Goal: Task Accomplishment & Management: Manage account settings

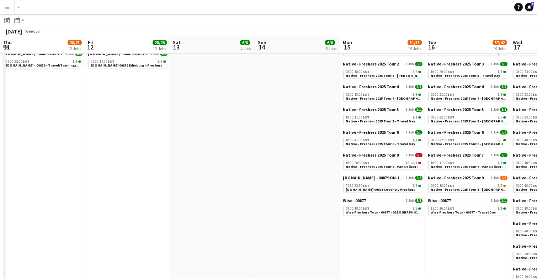
scroll to position [0, 265]
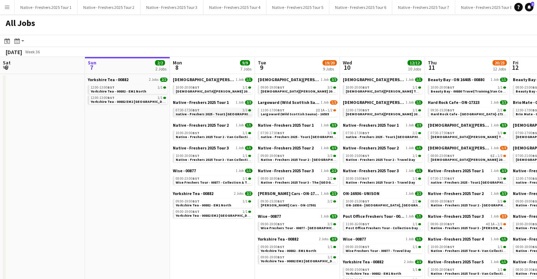
click at [207, 112] on span "native - Freshers 2025 - Tour1 [GEOGRAPHIC_DATA]" at bounding box center [219, 114] width 86 height 5
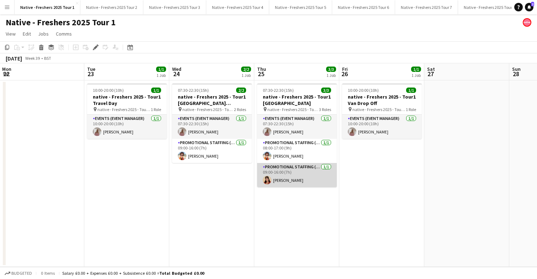
scroll to position [0, 170]
click at [298, 181] on app-card-role "Promotional Staffing (Brand Ambassadors) [DATE] 09:00-16:00 (7h) [PERSON_NAME]" at bounding box center [297, 175] width 80 height 24
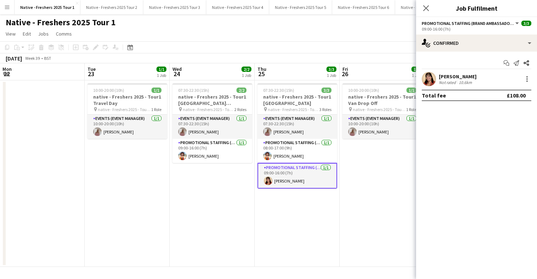
click at [434, 79] on app-user-avatar at bounding box center [429, 79] width 14 height 14
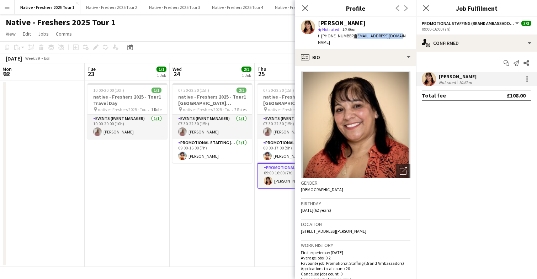
drag, startPoint x: 354, startPoint y: 36, endPoint x: 395, endPoint y: 36, distance: 41.2
click at [395, 36] on div "Shindo [PERSON_NAME] star Not rated 10.6km t. [PHONE_NUMBER] | [EMAIL_ADDRESS][…" at bounding box center [355, 33] width 121 height 32
copy span "[EMAIL_ADDRESS][DOMAIN_NAME]"
click at [428, 9] on icon "Close pop-in" at bounding box center [425, 8] width 7 height 7
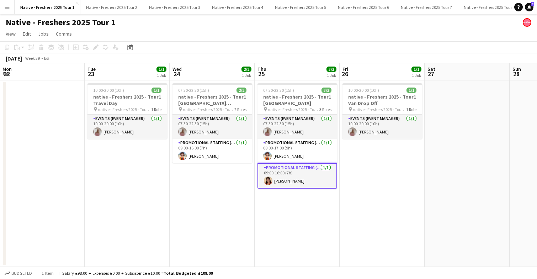
click at [292, 176] on app-card-role "Promotional Staffing (Brand Ambassadors) [DATE] 09:00-16:00 (7h) [PERSON_NAME]" at bounding box center [297, 176] width 80 height 26
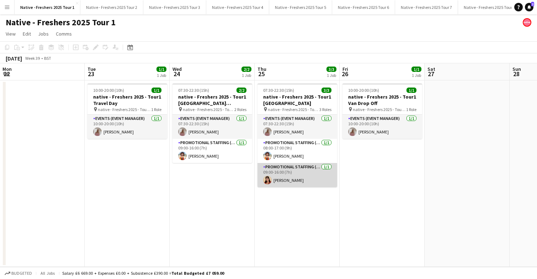
click at [290, 182] on app-card-role "Promotional Staffing (Brand Ambassadors) [DATE] 09:00-16:00 (7h) [PERSON_NAME]" at bounding box center [297, 175] width 80 height 24
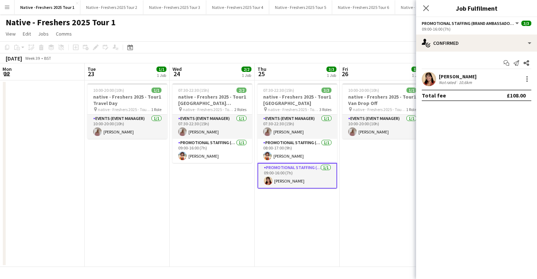
click at [529, 74] on div "Shindo [PERSON_NAME] Not rated 10.6km" at bounding box center [476, 79] width 121 height 14
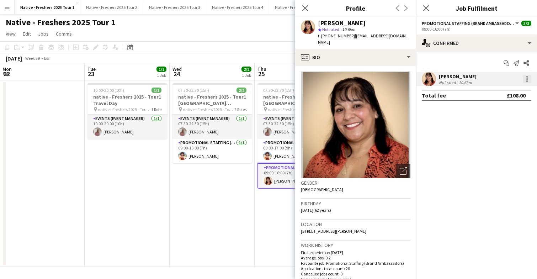
click at [529, 78] on div at bounding box center [527, 79] width 9 height 9
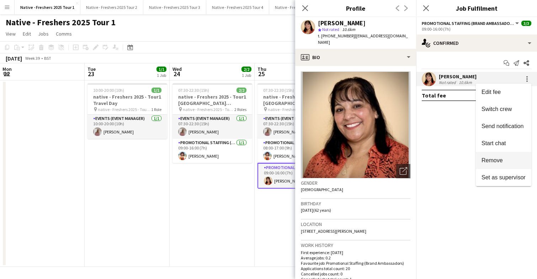
click at [496, 160] on span "Remove" at bounding box center [491, 160] width 21 height 6
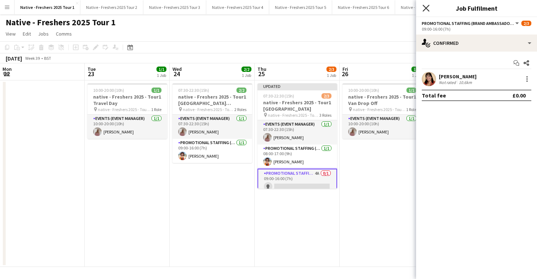
click at [426, 10] on icon "Close pop-in" at bounding box center [425, 8] width 7 height 7
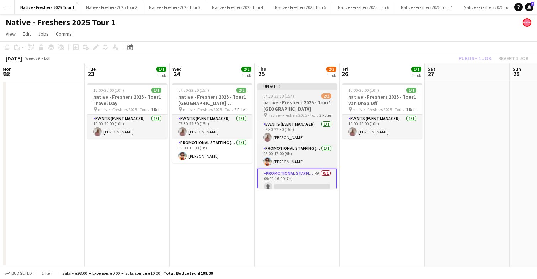
click at [301, 94] on div "07:30-22:30 (15h) 2/3" at bounding box center [297, 95] width 80 height 5
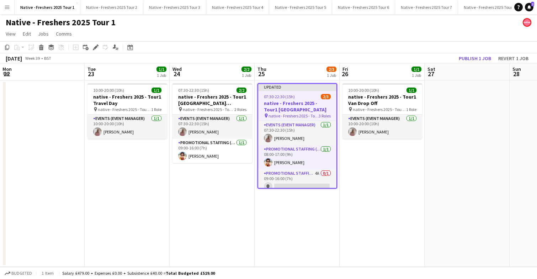
click at [301, 94] on div "07:30-22:30 (15h) 2/3" at bounding box center [297, 96] width 78 height 5
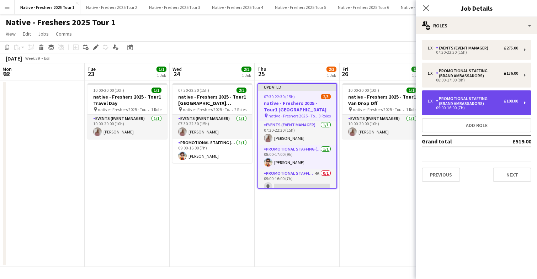
click at [475, 94] on div "1 x Promotional Staffing (Brand Ambassadors) £108.00 09:00-16:00 (7h)" at bounding box center [477, 102] width 110 height 25
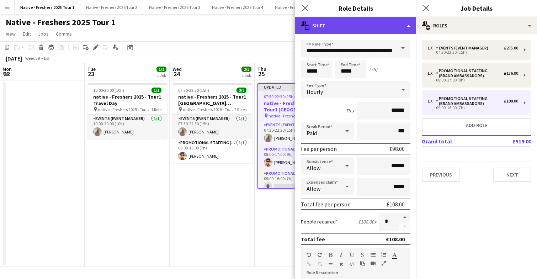
click at [387, 20] on div "multiple-actions-text Shift" at bounding box center [355, 25] width 121 height 17
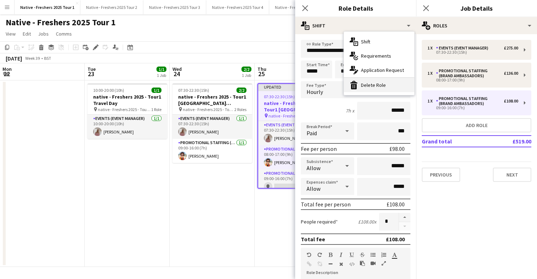
click at [379, 85] on div "bin-2 Delete Role" at bounding box center [379, 85] width 70 height 14
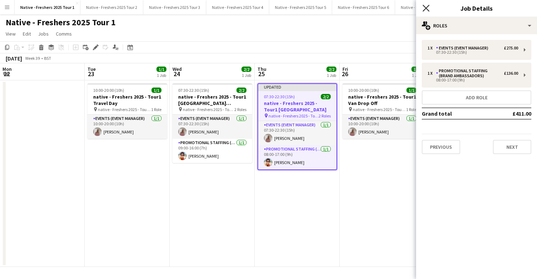
click at [425, 7] on icon at bounding box center [425, 8] width 7 height 7
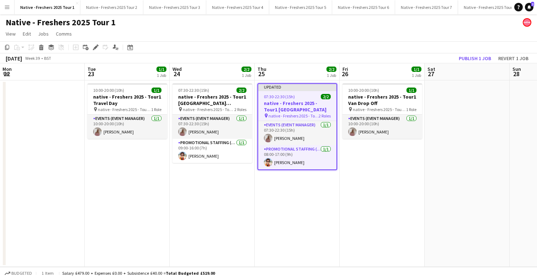
click at [387, 171] on app-date-cell "10:00-20:00 (10h) 1/1 native - Freshers 2025 - Tour1 Van Drop Off pin native - …" at bounding box center [382, 173] width 85 height 186
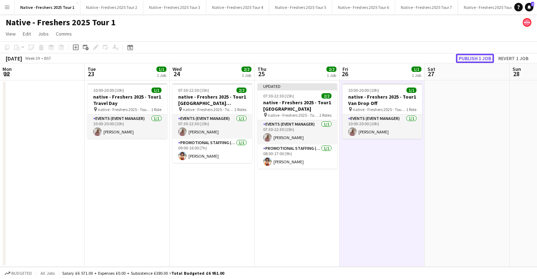
click at [472, 55] on button "Publish 1 job" at bounding box center [475, 58] width 38 height 9
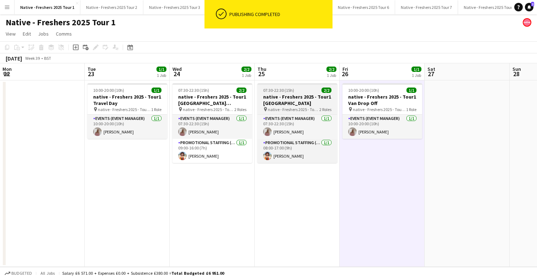
click at [304, 91] on div "07:30-22:30 (15h) 2/2" at bounding box center [297, 89] width 80 height 5
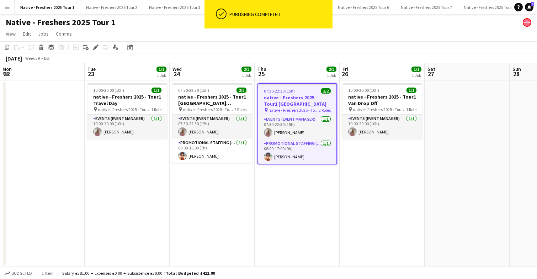
click at [304, 91] on div "07:30-22:30 (15h) 2/2" at bounding box center [297, 90] width 78 height 5
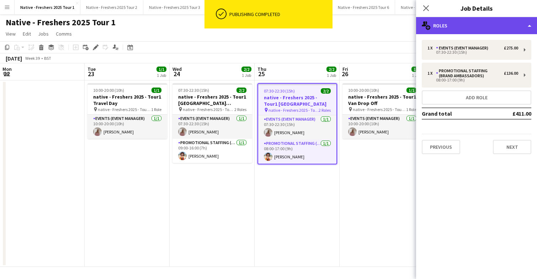
click at [475, 27] on div "multiple-users-add Roles" at bounding box center [476, 25] width 121 height 17
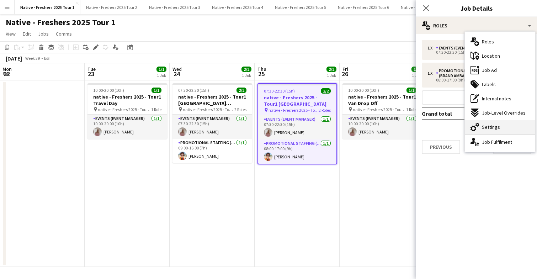
click at [499, 126] on div "cog-double-3 Settings" at bounding box center [500, 127] width 70 height 14
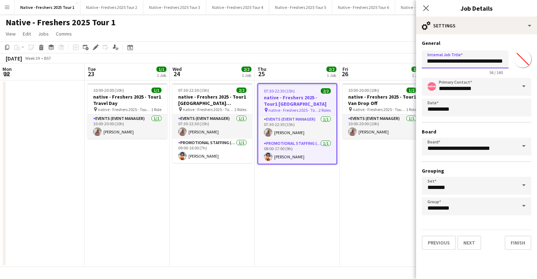
scroll to position [0, 56]
drag, startPoint x: 461, startPoint y: 60, endPoint x: 512, endPoint y: 61, distance: 50.9
click at [512, 61] on div "**********" at bounding box center [477, 61] width 110 height 27
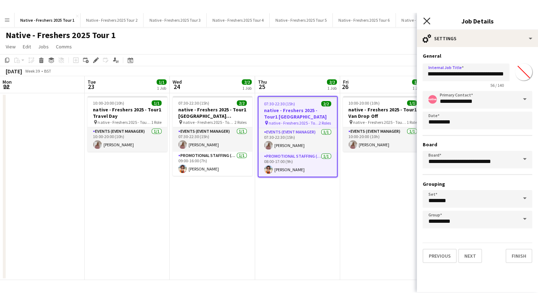
scroll to position [0, 0]
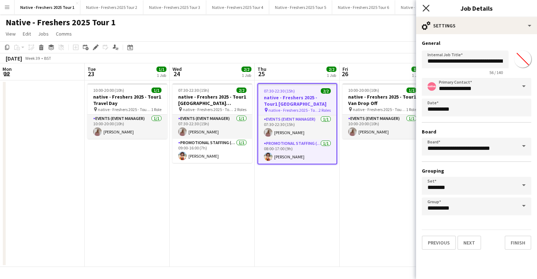
click at [428, 9] on icon "Close pop-in" at bounding box center [425, 8] width 7 height 7
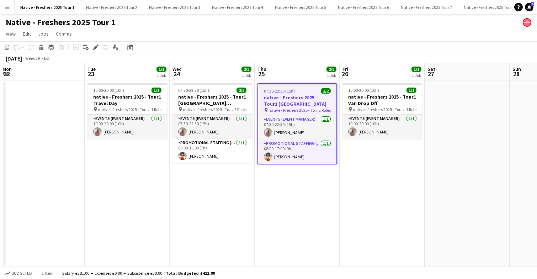
click at [395, 182] on app-date-cell "10:00-20:00 (10h) 1/1 native - Freshers 2025 - Tour1 Van Drop Off pin native - …" at bounding box center [382, 173] width 85 height 186
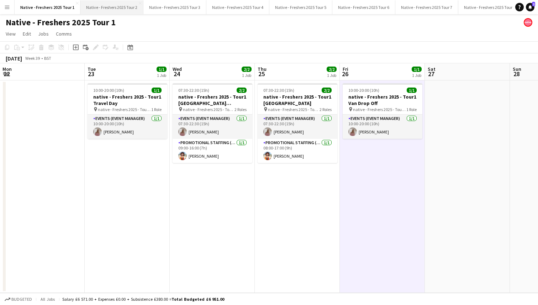
click at [107, 10] on button "Native - Freshers 2025 Tour 2 Close" at bounding box center [111, 7] width 63 height 14
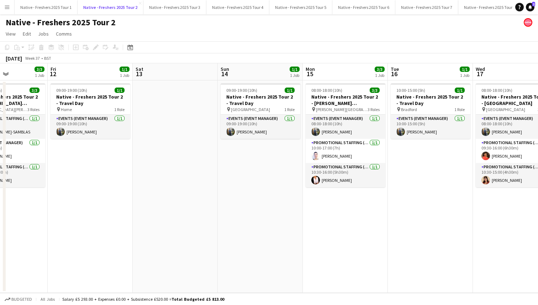
scroll to position [0, 295]
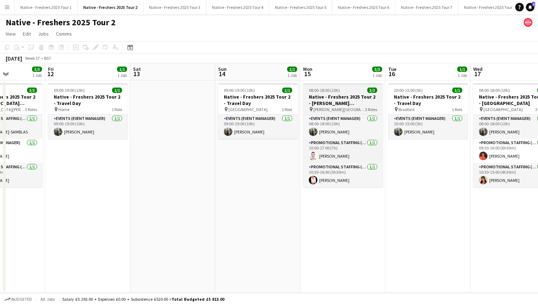
click at [348, 93] on app-job-card "08:00-18:00 (10h) 3/3 Native - Freshers 2025 Tour 2 - [PERSON_NAME][GEOGRAPHIC_…" at bounding box center [343, 135] width 80 height 104
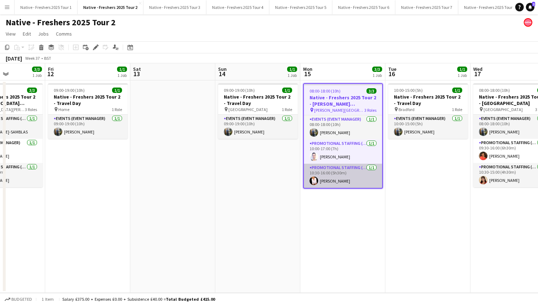
click at [354, 177] on app-card-role "Promotional Staffing (Brand Ambassadors) [DATE] 10:30-16:00 (5h30m) [PERSON_NAM…" at bounding box center [343, 176] width 78 height 24
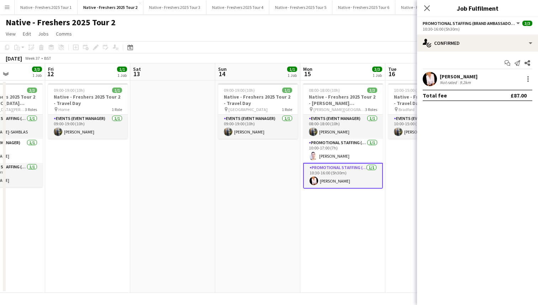
click at [430, 77] on app-user-avatar at bounding box center [429, 79] width 14 height 14
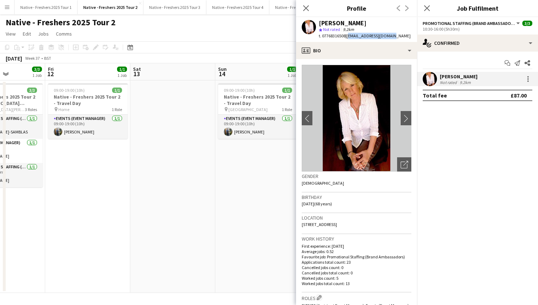
drag, startPoint x: 349, startPoint y: 37, endPoint x: 393, endPoint y: 37, distance: 44.1
click at [393, 37] on div "[PERSON_NAME] star Not rated 9.2km t. 07768316508 | [EMAIL_ADDRESS][DOMAIN_NAME]" at bounding box center [356, 29] width 120 height 25
copy span "[EMAIL_ADDRESS][DOMAIN_NAME]"
click at [529, 80] on div at bounding box center [527, 79] width 9 height 9
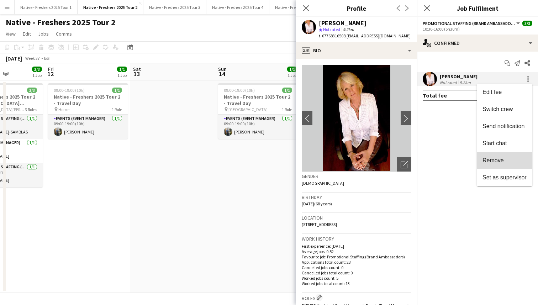
click at [493, 160] on span "Remove" at bounding box center [492, 160] width 21 height 6
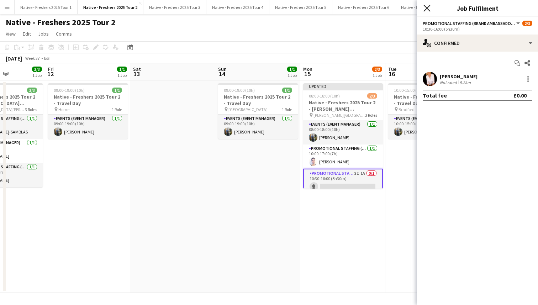
click at [428, 8] on icon "Close pop-in" at bounding box center [426, 8] width 7 height 7
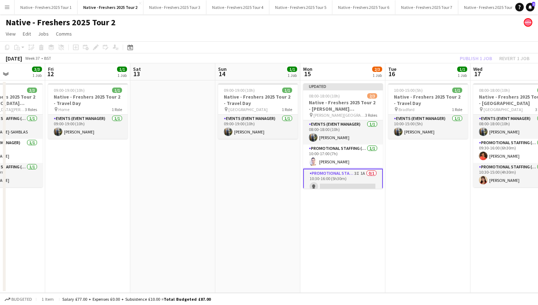
click at [420, 165] on app-date-cell "10:00-15:00 (5h) 1/1 Native - Freshers 2025 Tour 2 - Travel Day pin [PERSON_NAM…" at bounding box center [427, 186] width 85 height 212
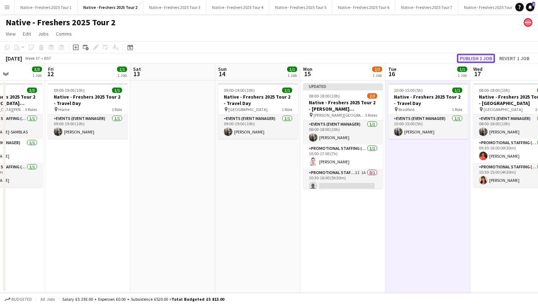
click at [476, 57] on button "Publish 1 job" at bounding box center [476, 58] width 38 height 9
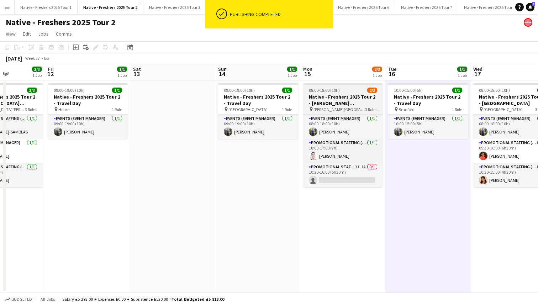
click at [350, 92] on div "08:00-18:00 (10h) 2/3" at bounding box center [343, 89] width 80 height 5
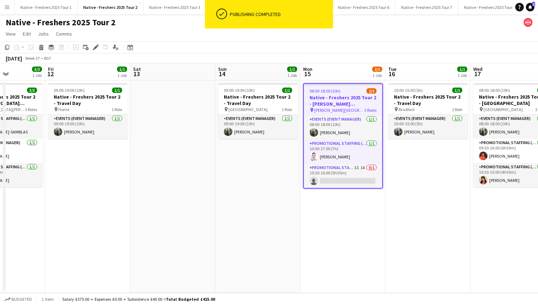
click at [402, 156] on app-date-cell "10:00-15:00 (5h) 1/1 Native - Freshers 2025 Tour 2 - Travel Day pin [PERSON_NAM…" at bounding box center [427, 186] width 85 height 212
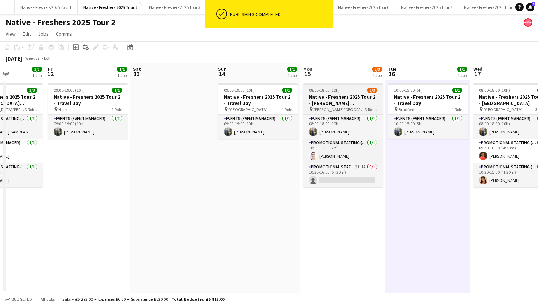
click at [347, 92] on div "08:00-18:00 (10h) 2/3" at bounding box center [343, 89] width 80 height 5
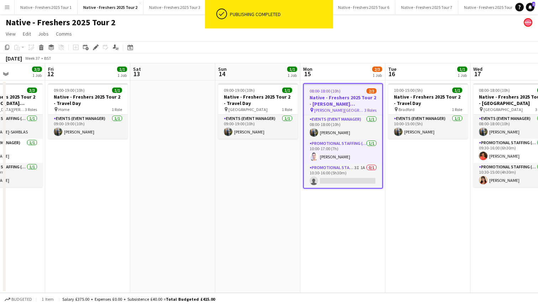
click at [347, 92] on div "08:00-18:00 (10h) 2/3" at bounding box center [343, 90] width 78 height 5
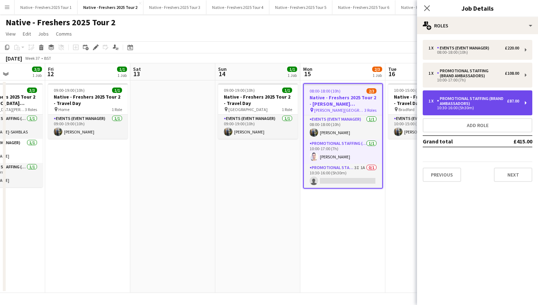
click at [482, 97] on div "Promotional Staffing (Brand Ambassadors)" at bounding box center [472, 101] width 70 height 10
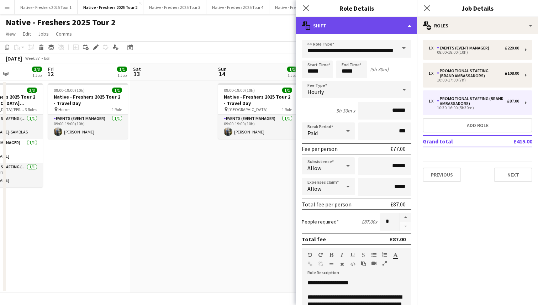
click at [365, 28] on div "multiple-actions-text Shift" at bounding box center [356, 25] width 121 height 17
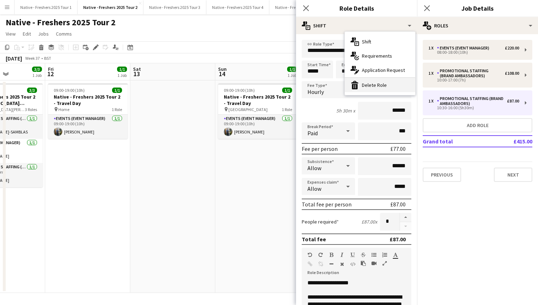
click at [370, 82] on div "bin-2 Delete Role" at bounding box center [380, 85] width 70 height 14
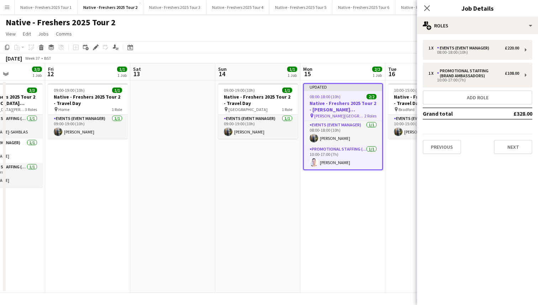
click at [376, 182] on app-date-cell "Updated 08:00-18:00 (10h) 2/2 Native - Freshers 2025 Tour 2 - [PERSON_NAME][GEO…" at bounding box center [342, 186] width 85 height 212
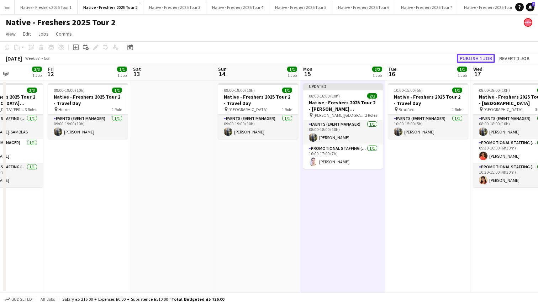
click at [486, 57] on button "Publish 1 job" at bounding box center [476, 58] width 38 height 9
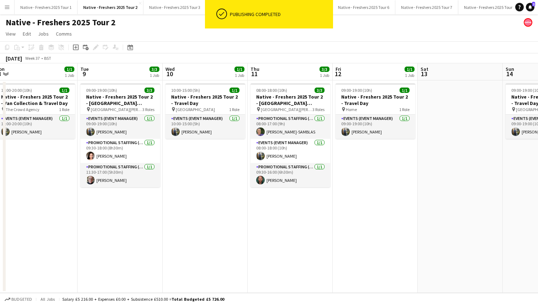
scroll to position [0, 176]
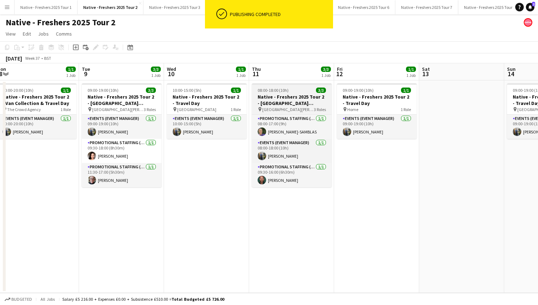
click at [301, 91] on div "08:00-18:00 (10h) 3/3" at bounding box center [292, 89] width 80 height 5
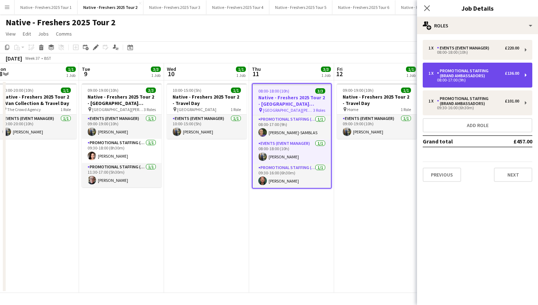
click at [479, 79] on div "08:00-17:00 (9h)" at bounding box center [473, 80] width 91 height 4
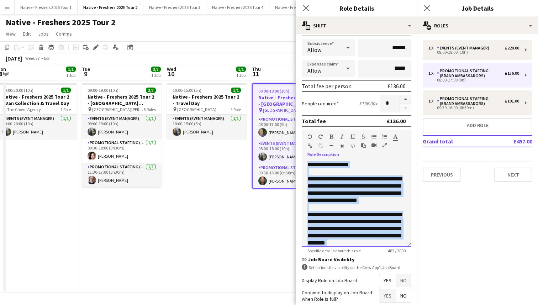
scroll to position [34, 0]
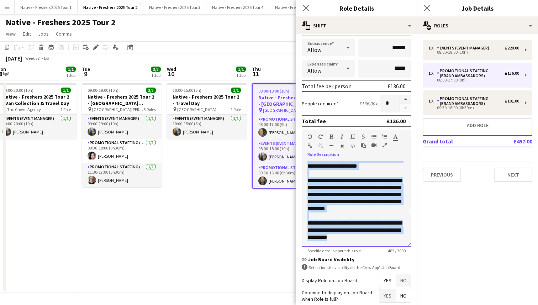
drag, startPoint x: 308, startPoint y: 165, endPoint x: 385, endPoint y: 254, distance: 117.7
click at [385, 254] on form "**********" at bounding box center [356, 143] width 121 height 442
copy div "**********"
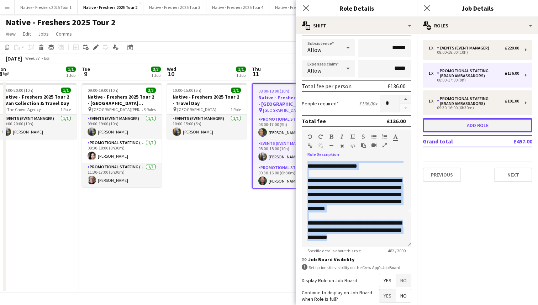
click at [466, 124] on button "Add role" at bounding box center [477, 125] width 110 height 14
type input "*********"
type input "*****"
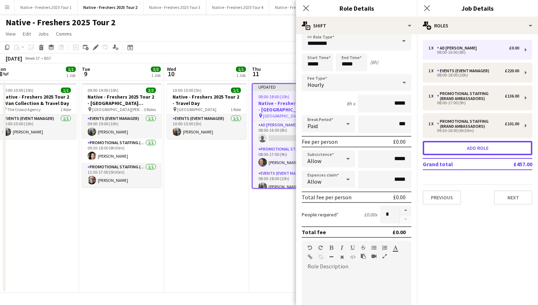
scroll to position [0, 0]
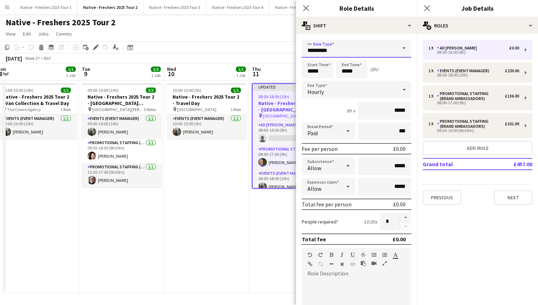
click at [378, 50] on input "*********" at bounding box center [356, 49] width 110 height 18
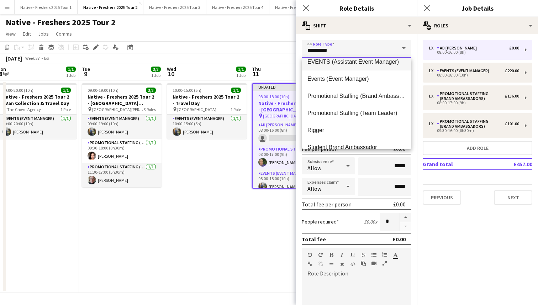
scroll to position [60, 0]
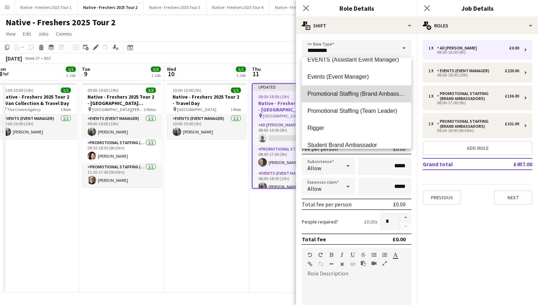
click at [357, 93] on span "Promotional Staffing (Brand Ambassadors)" at bounding box center [356, 93] width 98 height 7
type input "**********"
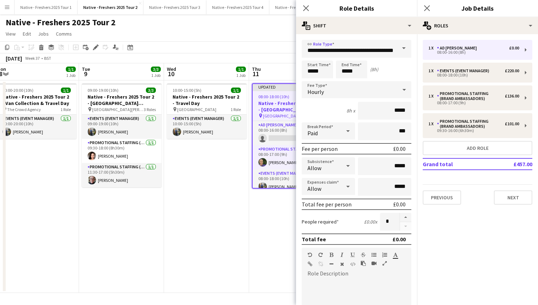
scroll to position [0, 0]
click at [363, 89] on div "Hourly" at bounding box center [348, 89] width 95 height 17
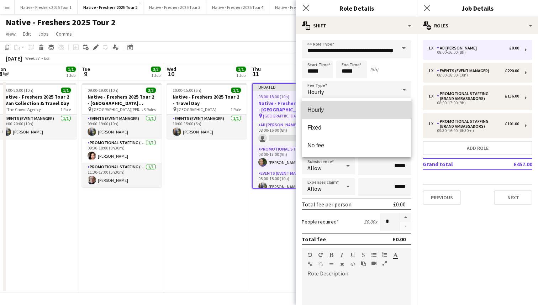
click at [347, 108] on span "Hourly" at bounding box center [356, 109] width 98 height 7
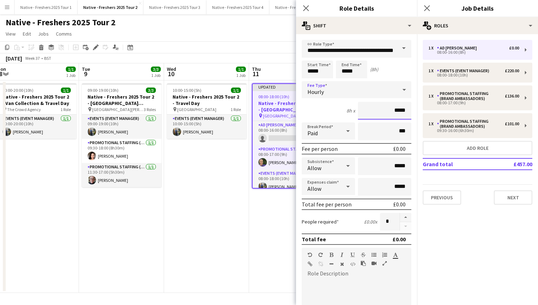
click at [405, 113] on input "*****" at bounding box center [384, 111] width 53 height 18
type input "**"
type input "******"
click at [337, 169] on div "Allow" at bounding box center [320, 165] width 39 height 17
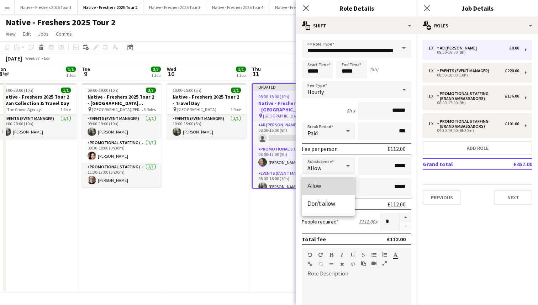
click at [327, 189] on span "Allow" at bounding box center [328, 185] width 42 height 7
click at [342, 191] on div at bounding box center [348, 186] width 14 height 14
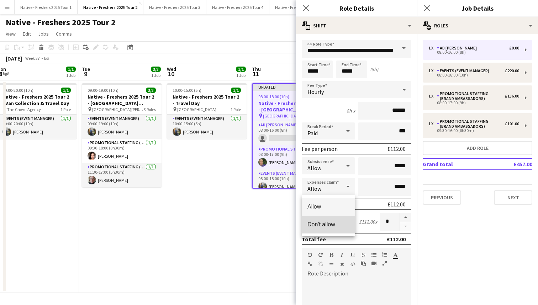
click at [330, 222] on span "Don't allow" at bounding box center [328, 224] width 42 height 7
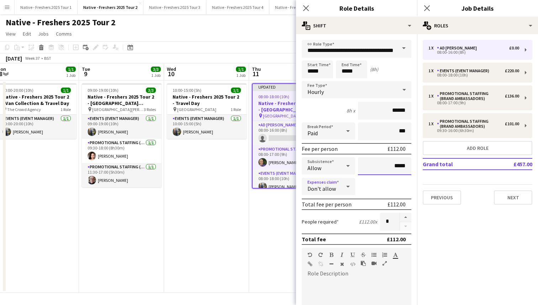
click at [406, 169] on input "*****" at bounding box center [384, 166] width 53 height 18
type input "**"
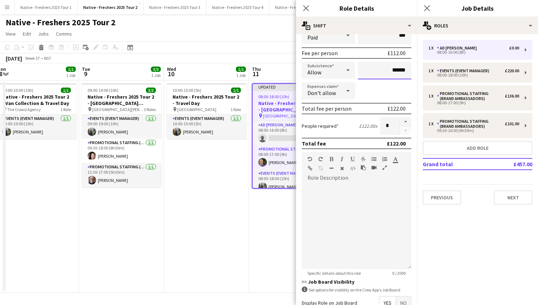
scroll to position [114, 0]
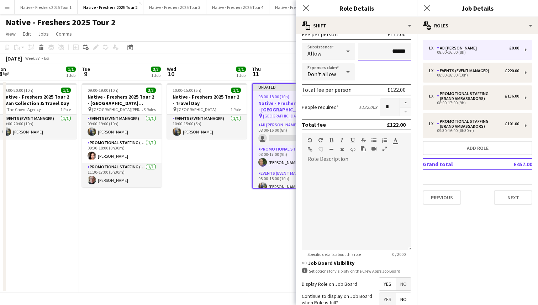
type input "******"
click at [351, 212] on div at bounding box center [356, 207] width 110 height 85
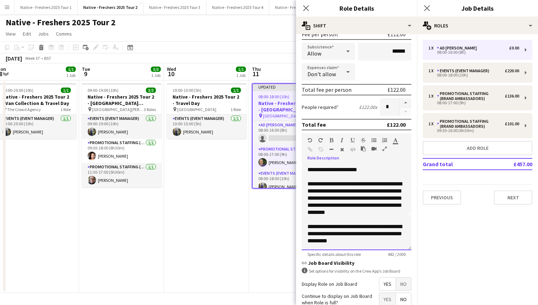
scroll to position [177, 0]
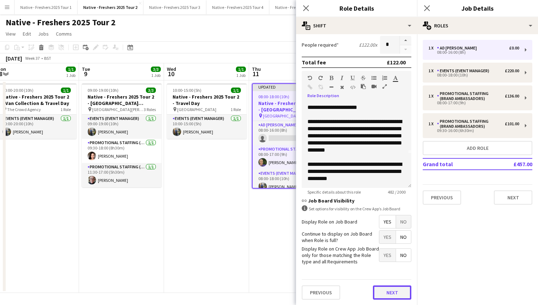
click at [383, 278] on button "Next" at bounding box center [392, 292] width 38 height 14
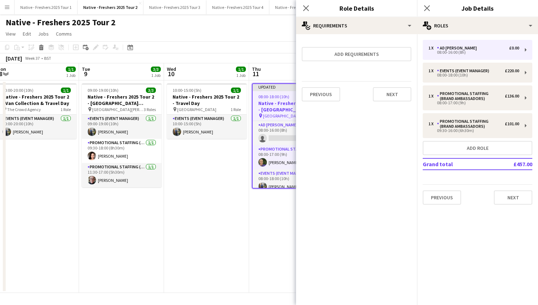
scroll to position [0, 0]
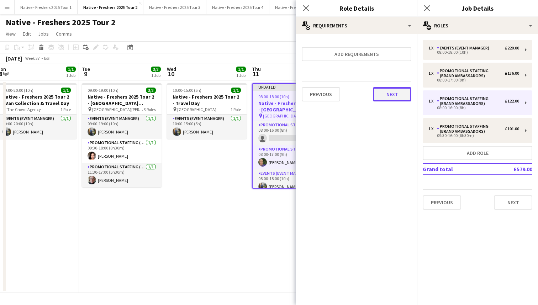
click at [389, 89] on button "Next" at bounding box center [392, 94] width 38 height 14
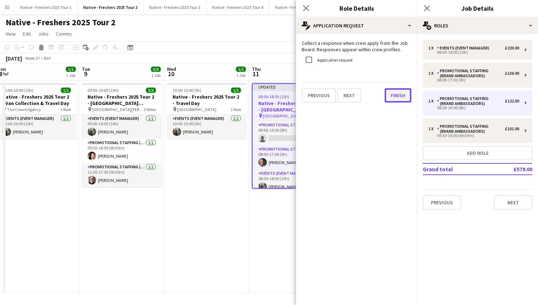
click at [397, 98] on button "Finish" at bounding box center [397, 95] width 27 height 14
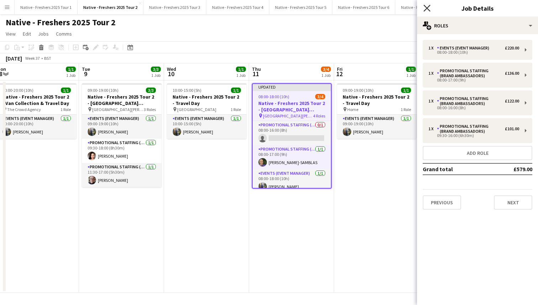
click at [427, 8] on icon at bounding box center [426, 8] width 7 height 7
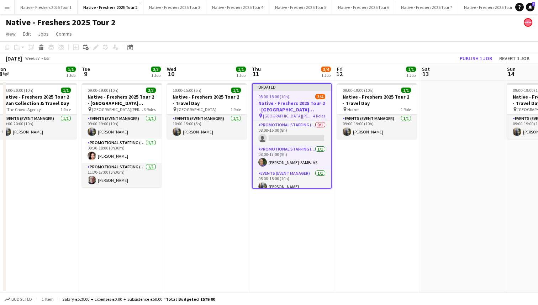
click at [383, 196] on app-date-cell "09:00-19:00 (10h) 1/1 Native - Freshers 2025 Tour 2 - Travel Day pin Home 1 Rol…" at bounding box center [376, 186] width 85 height 212
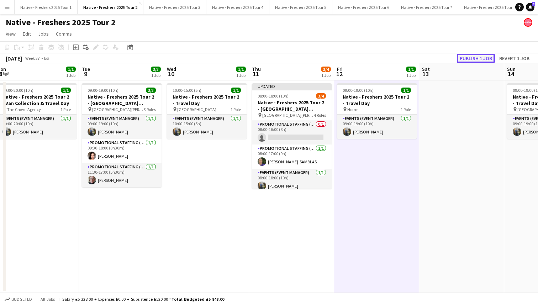
click at [479, 57] on button "Publish 1 job" at bounding box center [476, 58] width 38 height 9
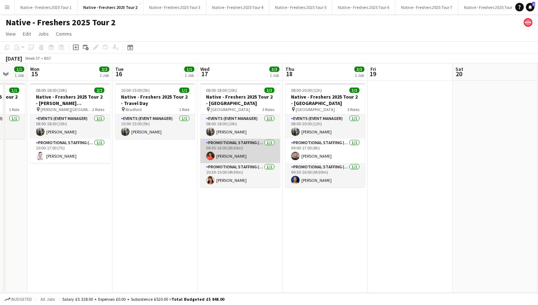
scroll to position [0, 234]
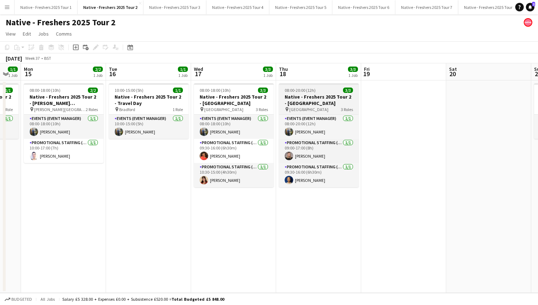
click at [326, 91] on div "08:00-20:00 (12h) 3/3" at bounding box center [319, 89] width 80 height 5
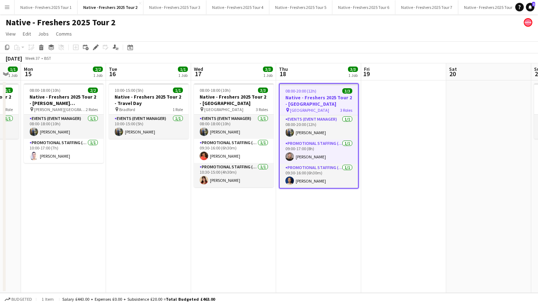
click at [326, 91] on div "08:00-20:00 (12h) 3/3" at bounding box center [318, 90] width 78 height 5
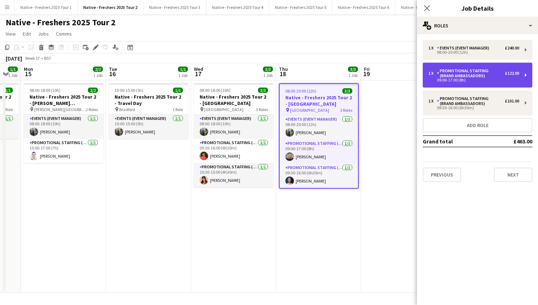
click at [476, 79] on div "09:00-17:00 (8h)" at bounding box center [473, 80] width 91 height 4
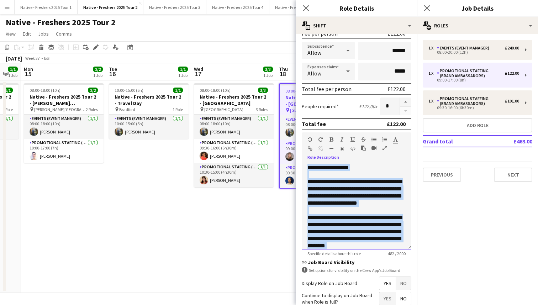
scroll to position [34, 0]
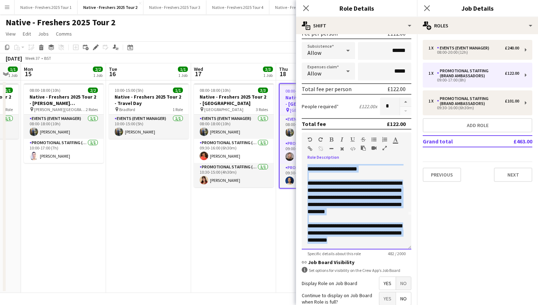
drag, startPoint x: 307, startPoint y: 168, endPoint x: 381, endPoint y: 261, distance: 118.9
click at [381, 261] on form "**********" at bounding box center [356, 146] width 121 height 442
copy div "**********"
click at [304, 6] on icon at bounding box center [305, 8] width 7 height 7
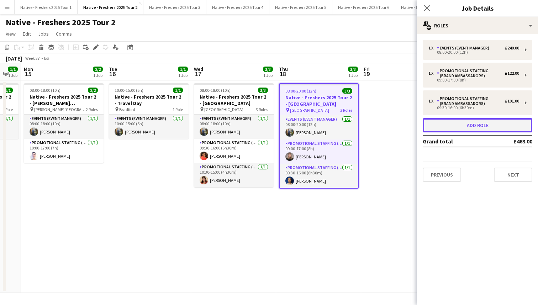
click at [476, 126] on button "Add role" at bounding box center [477, 125] width 110 height 14
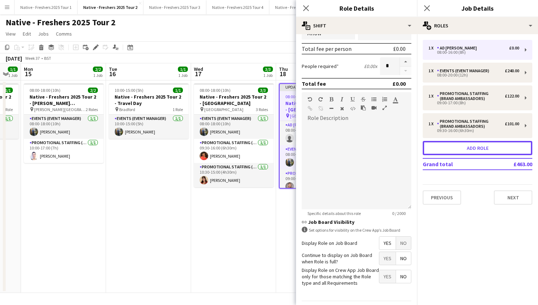
scroll to position [177, 0]
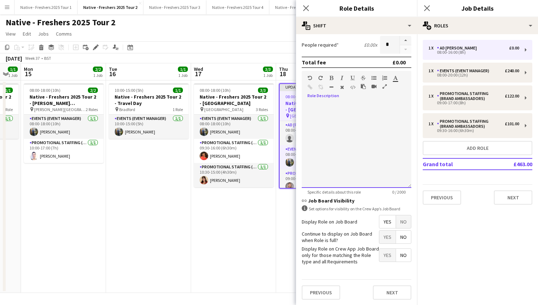
click at [328, 138] on div at bounding box center [356, 144] width 110 height 85
paste div
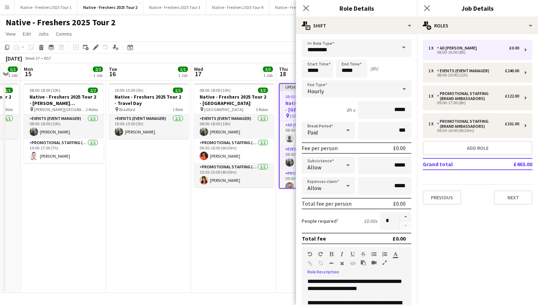
scroll to position [0, 0]
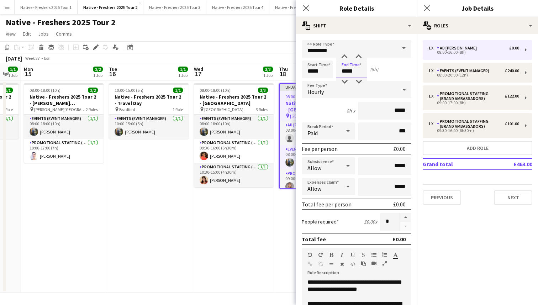
click at [356, 71] on input "*****" at bounding box center [351, 69] width 31 height 18
type input "*****"
click at [342, 56] on div at bounding box center [344, 56] width 14 height 7
click at [383, 89] on div "Hourly" at bounding box center [348, 89] width 95 height 17
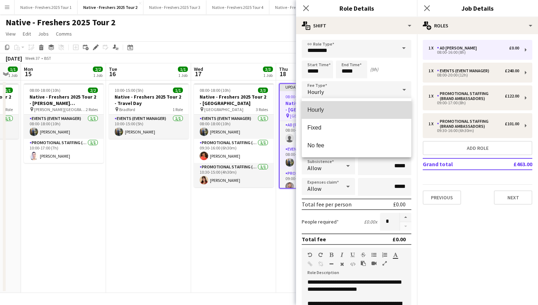
click at [336, 110] on span "Hourly" at bounding box center [356, 109] width 98 height 7
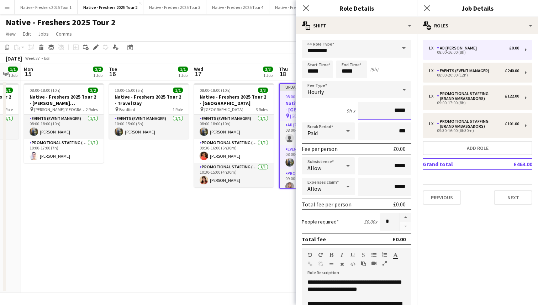
click at [409, 114] on input "*****" at bounding box center [384, 111] width 53 height 18
type input "**"
type input "******"
click at [396, 166] on input "*****" at bounding box center [384, 166] width 53 height 18
type input "******"
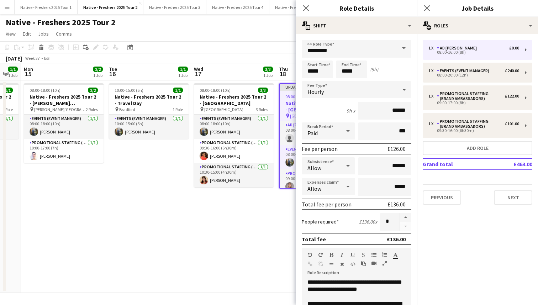
click at [340, 184] on div "Allow" at bounding box center [320, 186] width 39 height 17
click at [326, 224] on span "Don't allow" at bounding box center [328, 224] width 42 height 7
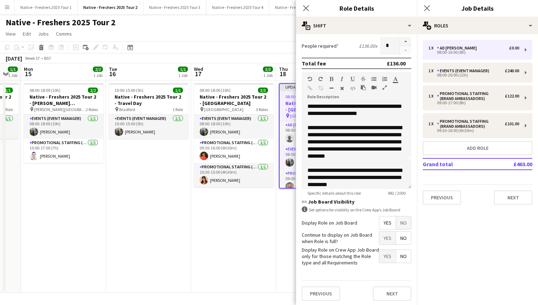
scroll to position [177, 0]
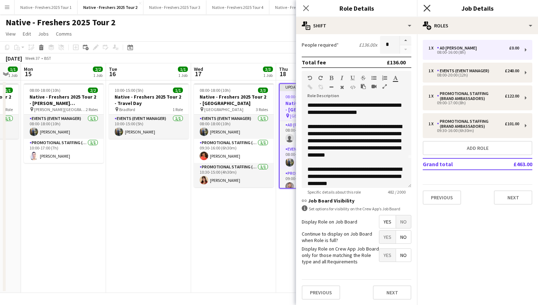
click at [429, 8] on icon "Close pop-in" at bounding box center [426, 8] width 7 height 7
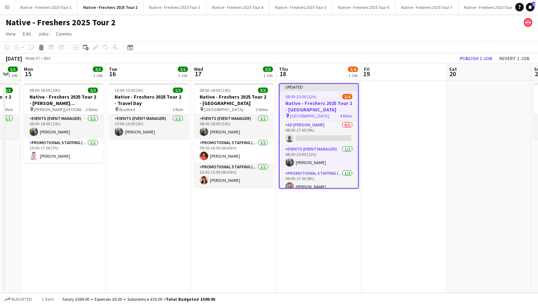
click at [322, 100] on h3 "Native - Freshers 2025 Tour 2 - [GEOGRAPHIC_DATA]" at bounding box center [318, 106] width 78 height 13
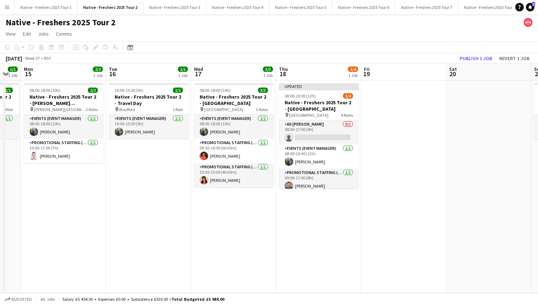
click at [397, 103] on app-date-cell at bounding box center [403, 186] width 85 height 212
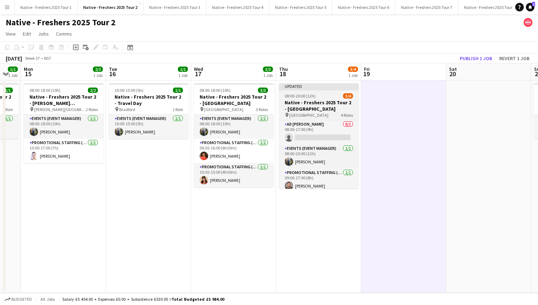
click at [317, 97] on div "08:00-20:00 (12h) 3/4" at bounding box center [319, 95] width 80 height 5
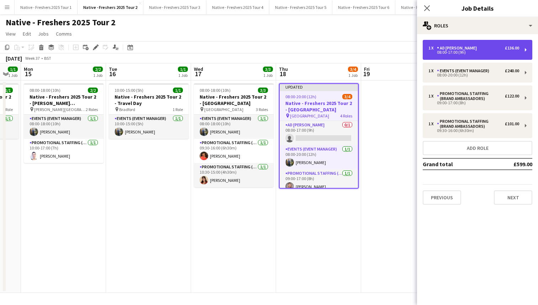
click at [463, 50] on div "08:00-17:00 (9h)" at bounding box center [473, 52] width 91 height 4
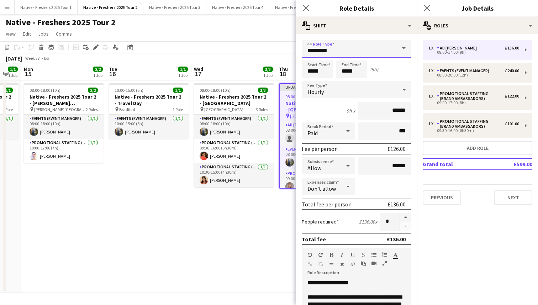
click at [364, 43] on input "*********" at bounding box center [356, 49] width 110 height 18
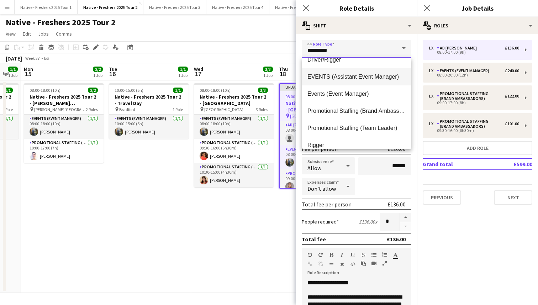
scroll to position [50, 0]
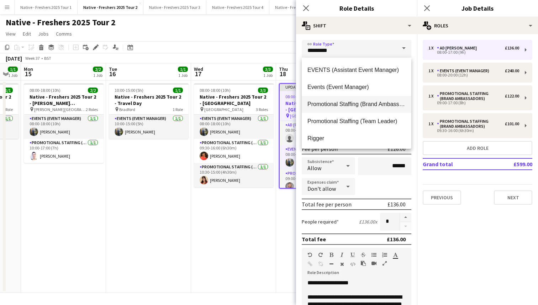
click at [356, 105] on span "Promotional Staffing (Brand Ambassadors)" at bounding box center [356, 104] width 98 height 7
type input "**********"
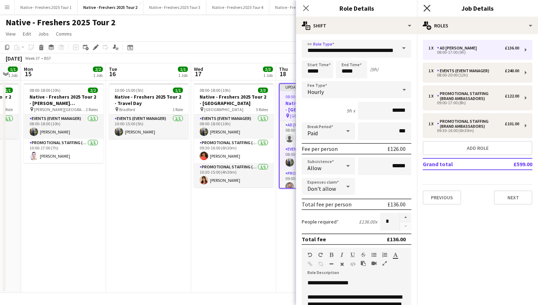
scroll to position [0, 0]
click at [425, 10] on icon "Close pop-in" at bounding box center [426, 8] width 7 height 7
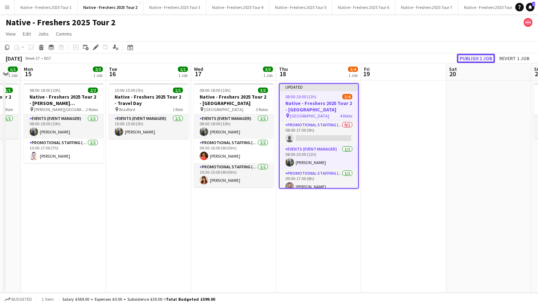
click at [477, 59] on button "Publish 1 job" at bounding box center [476, 58] width 38 height 9
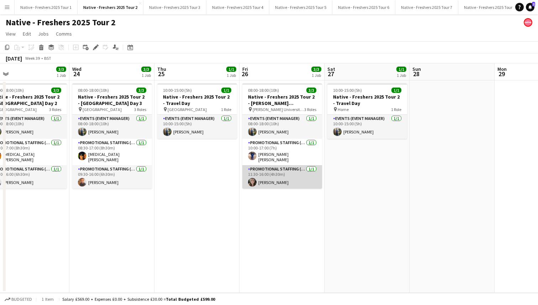
scroll to position [0, 271]
click at [306, 176] on app-card-role "Promotional Staffing (Brand Ambassadors) [DATE] 11:30-16:00 (4h30m) [PERSON_NAM…" at bounding box center [282, 177] width 80 height 24
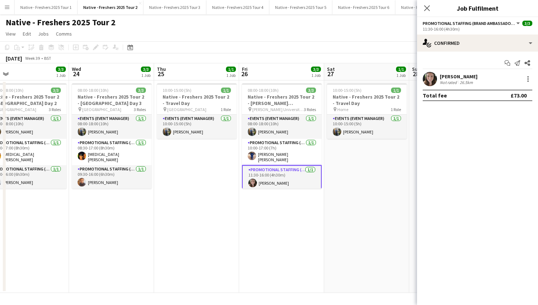
click at [430, 76] on app-user-avatar at bounding box center [429, 79] width 14 height 14
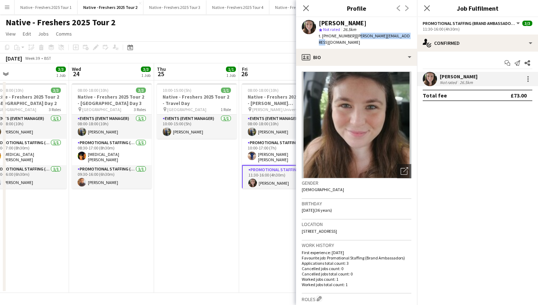
drag, startPoint x: 353, startPoint y: 36, endPoint x: 400, endPoint y: 39, distance: 47.0
click at [400, 39] on div "t. [PHONE_NUMBER] | [PERSON_NAME][EMAIL_ADDRESS][DOMAIN_NAME]" at bounding box center [365, 39] width 92 height 13
drag, startPoint x: 352, startPoint y: 36, endPoint x: 407, endPoint y: 38, distance: 54.8
click at [407, 38] on div "[PERSON_NAME] star Not rated 26.5km t. [PHONE_NUMBER] | [PERSON_NAME][EMAIL_ADD…" at bounding box center [356, 33] width 121 height 32
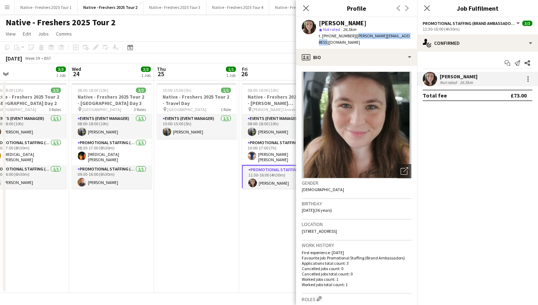
copy span "[PERSON_NAME][EMAIL_ADDRESS][DOMAIN_NAME]"
click at [527, 81] on div at bounding box center [527, 80] width 1 height 1
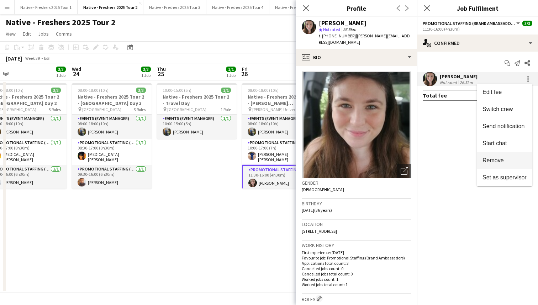
click at [495, 158] on span "Remove" at bounding box center [492, 160] width 21 height 6
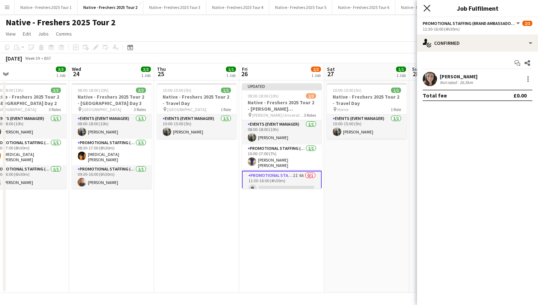
click at [426, 5] on icon "Close pop-in" at bounding box center [426, 8] width 7 height 7
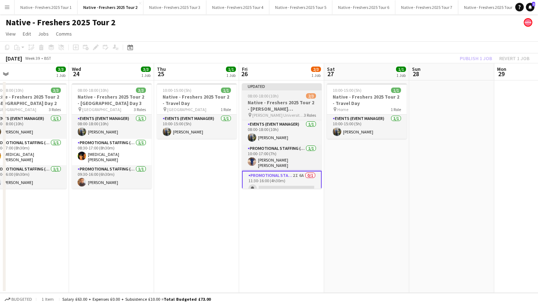
click at [291, 94] on div "08:00-18:00 (10h) 2/3" at bounding box center [282, 95] width 80 height 5
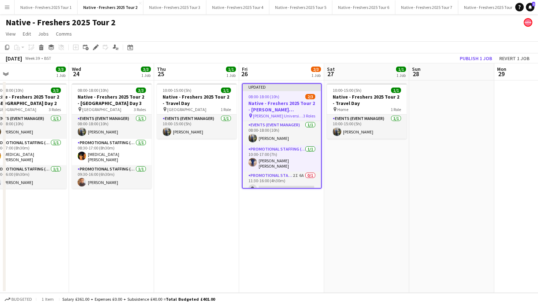
click at [291, 94] on div "08:00-18:00 (10h) 2/3" at bounding box center [281, 96] width 78 height 5
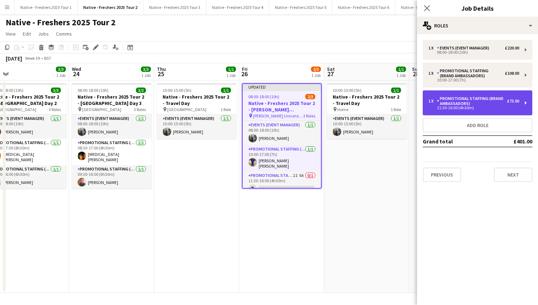
click at [488, 109] on div "11:30-16:00 (4h30m)" at bounding box center [473, 108] width 91 height 4
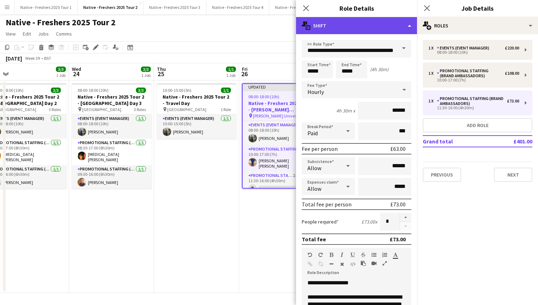
click at [354, 23] on div "multiple-actions-text Shift" at bounding box center [356, 25] width 121 height 17
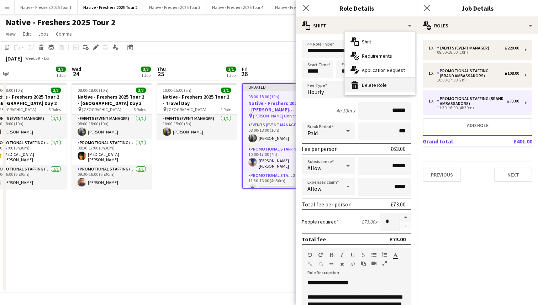
click at [370, 86] on div "bin-2 Delete Role" at bounding box center [380, 85] width 70 height 14
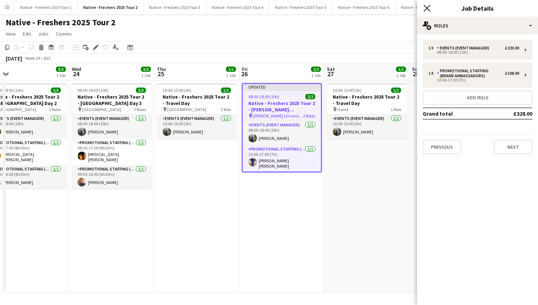
click at [427, 6] on icon "Close pop-in" at bounding box center [426, 8] width 7 height 7
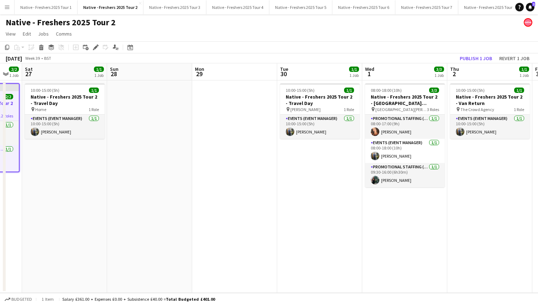
scroll to position [0, 239]
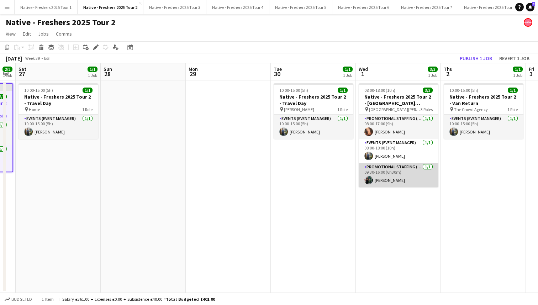
click at [400, 169] on app-card-role "Promotional Staffing (Brand Ambassadors) [DATE] 09:30-16:00 (6h30m) [PERSON_NAM…" at bounding box center [398, 175] width 80 height 24
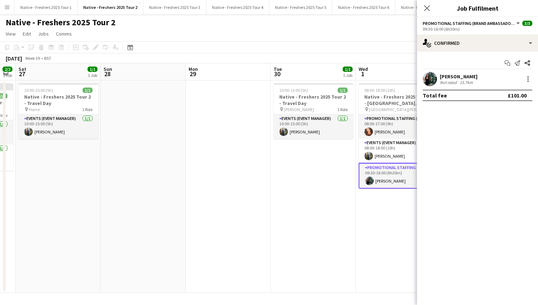
click at [429, 79] on app-user-avatar at bounding box center [429, 79] width 14 height 14
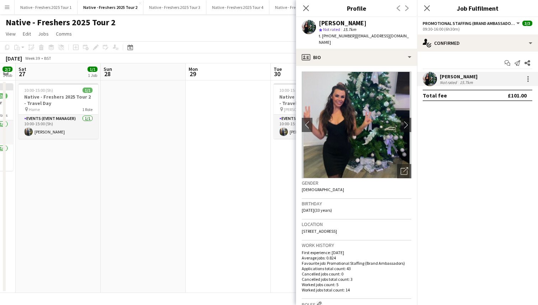
drag, startPoint x: 352, startPoint y: 36, endPoint x: 396, endPoint y: 40, distance: 44.6
click at [396, 40] on div "[PERSON_NAME] star Not rated 15.7km t. [PHONE_NUMBER] | [EMAIL_ADDRESS][DOMAIN_…" at bounding box center [356, 33] width 121 height 32
copy span "[EMAIL_ADDRESS][DOMAIN_NAME]"
click at [427, 6] on icon "Close pop-in" at bounding box center [426, 8] width 7 height 7
